Goal: Transaction & Acquisition: Purchase product/service

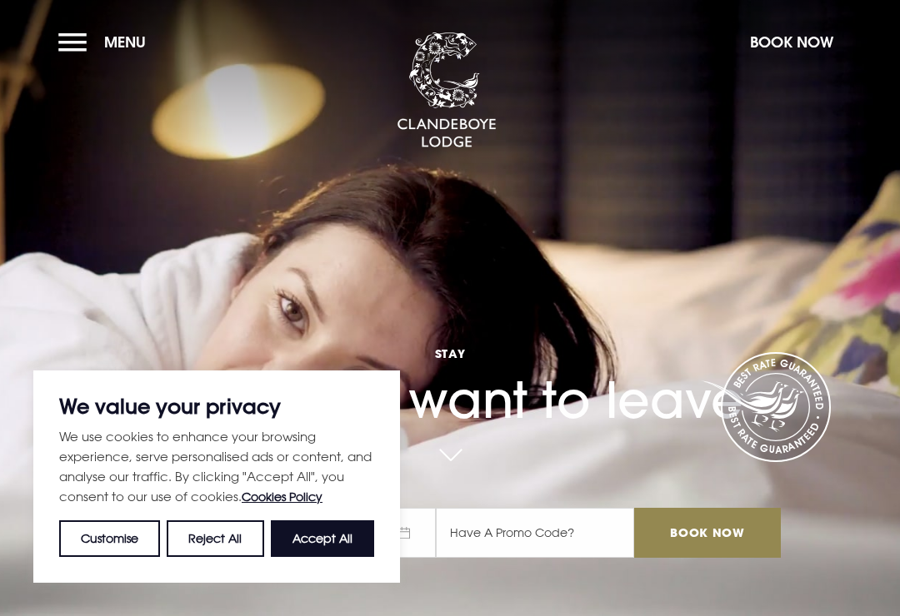
click at [344, 530] on button "Accept All" at bounding box center [322, 539] width 103 height 37
checkbox input "true"
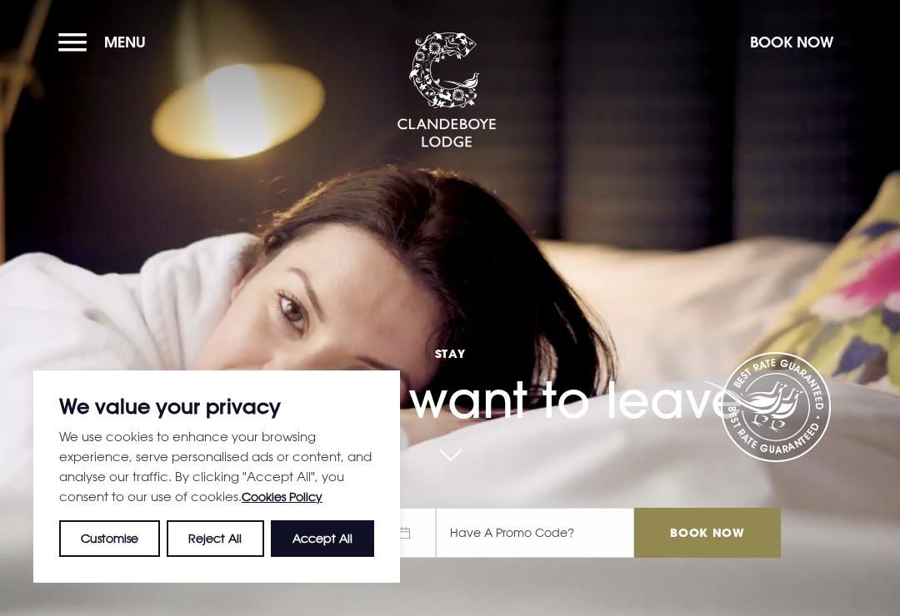
checkbox input "true"
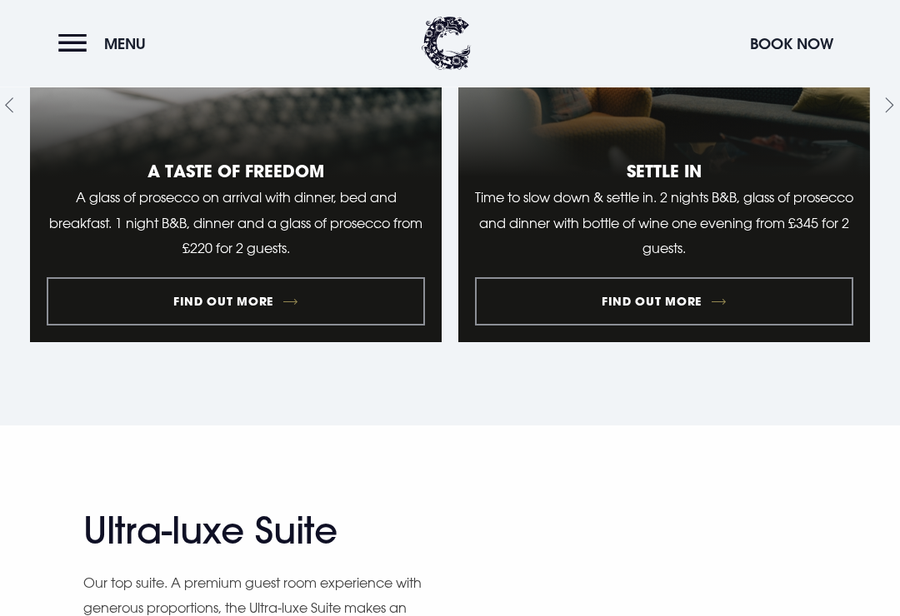
scroll to position [1610, 0]
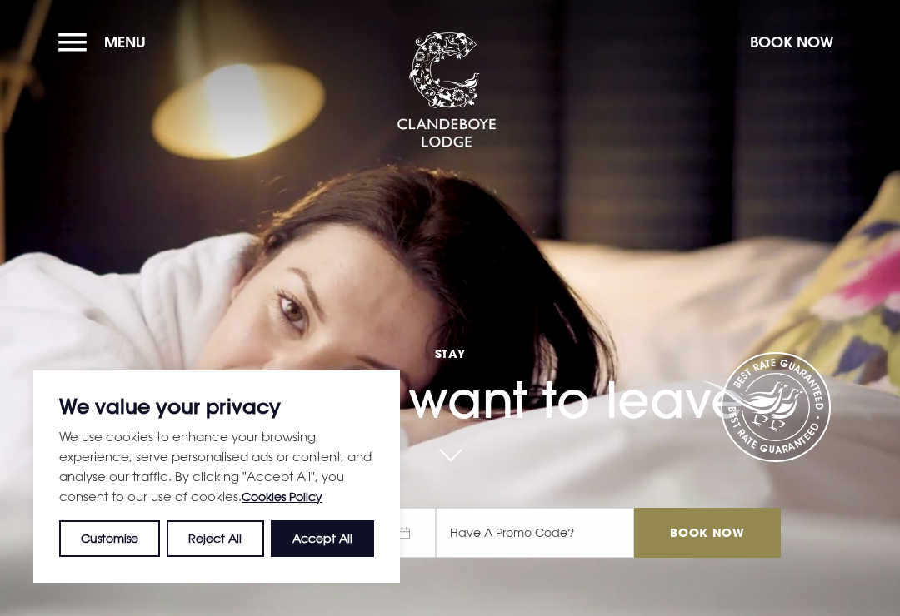
click at [81, 59] on button "Menu" at bounding box center [106, 42] width 96 height 36
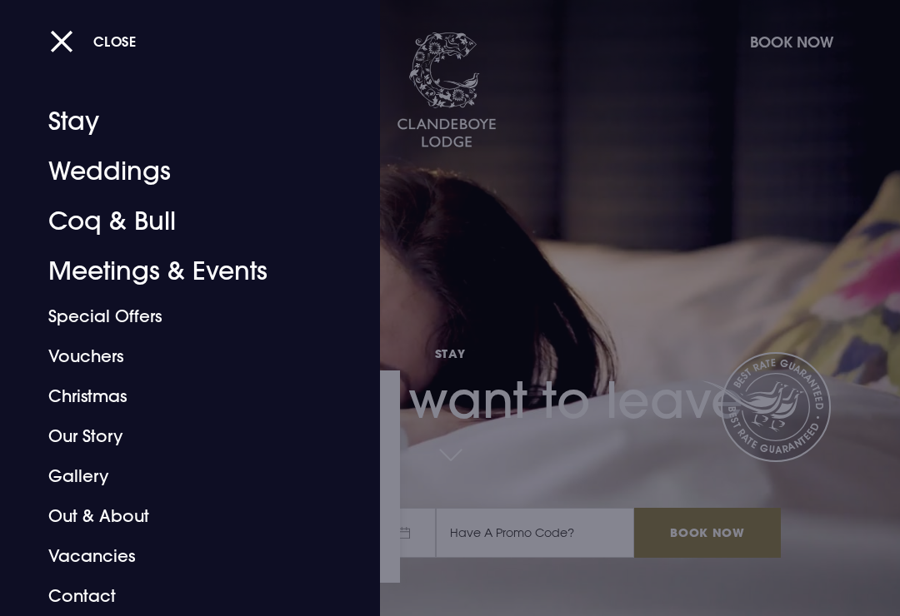
scroll to position [10, 0]
click at [111, 361] on link "Vouchers" at bounding box center [178, 357] width 261 height 40
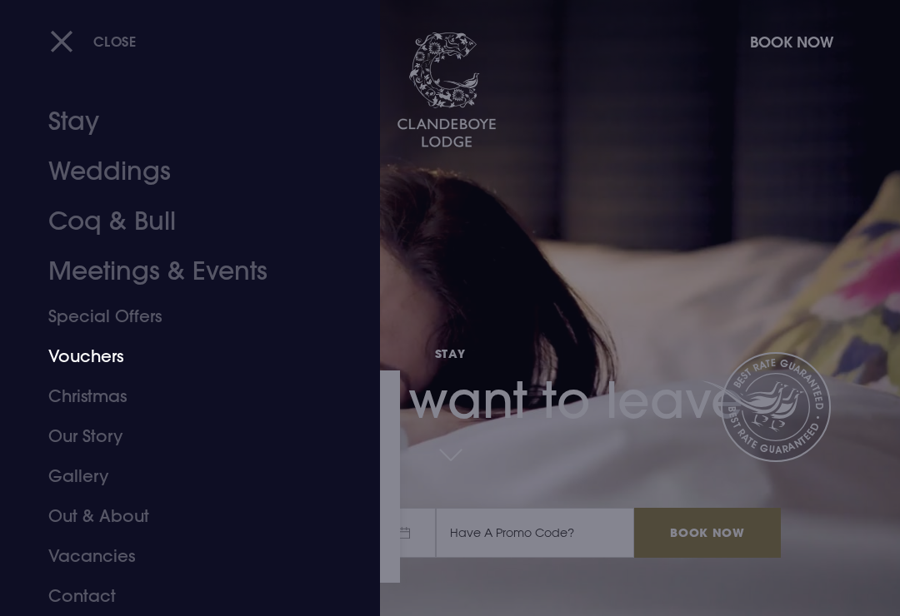
scroll to position [0, 0]
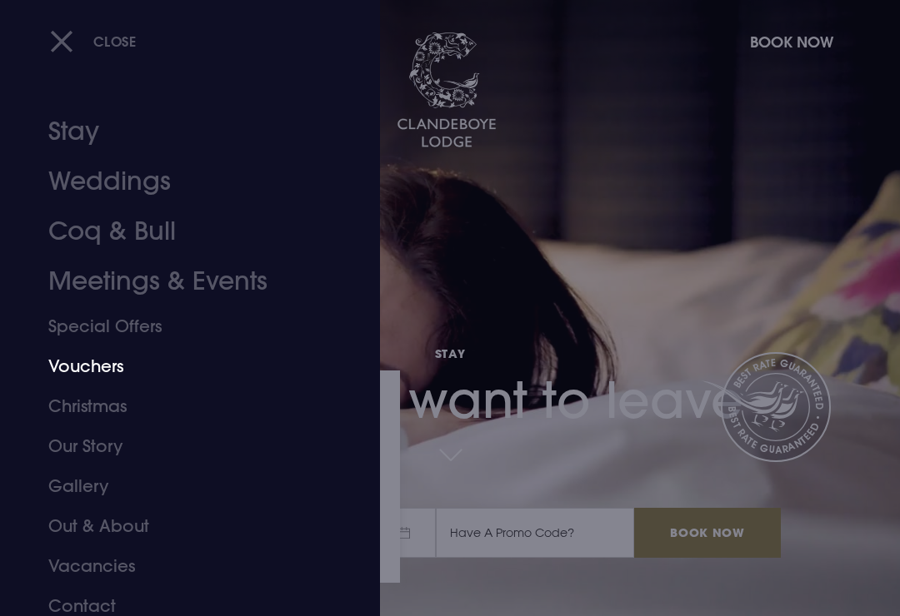
click at [85, 45] on button "Close" at bounding box center [93, 41] width 87 height 34
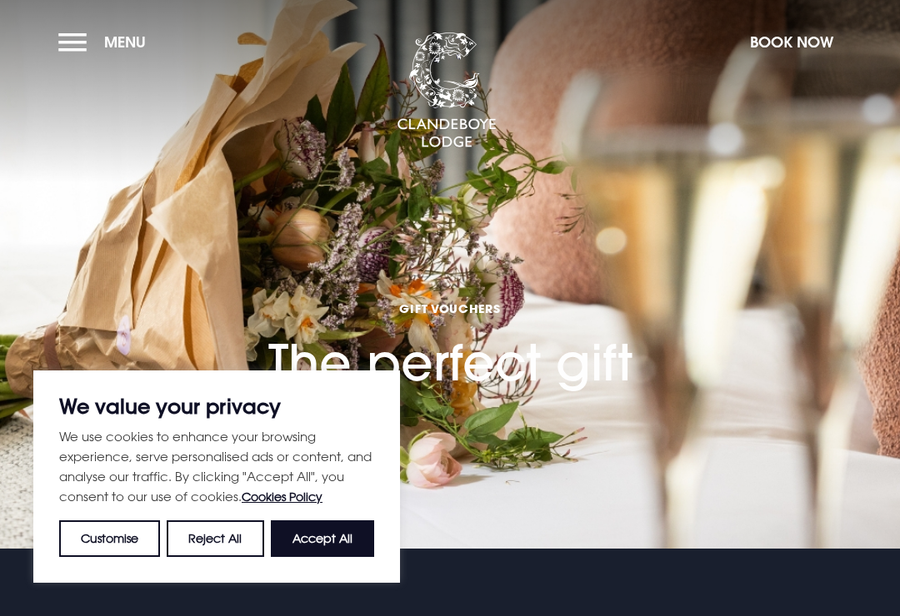
click at [350, 534] on button "Accept All" at bounding box center [322, 539] width 103 height 37
checkbox input "true"
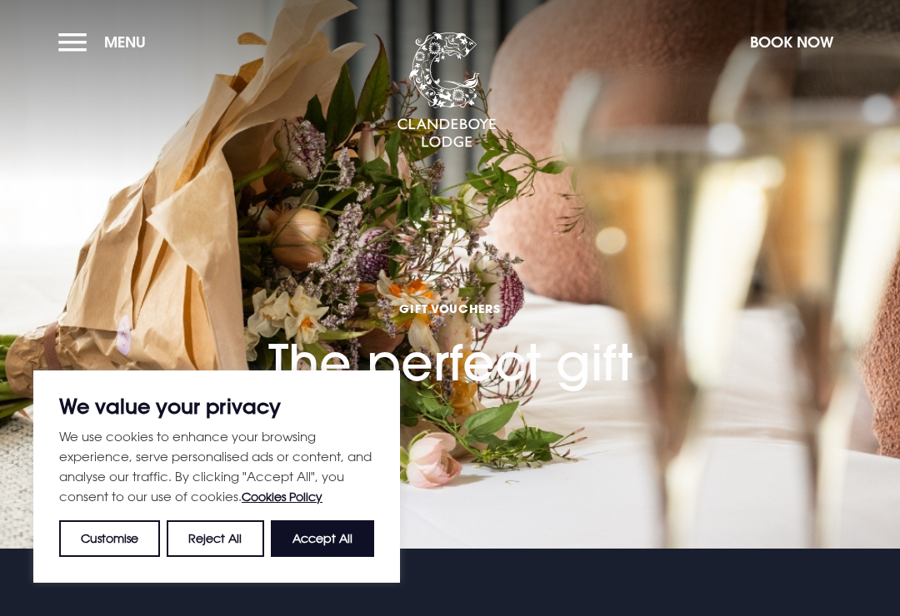
checkbox input "true"
